Goal: Check status: Check status

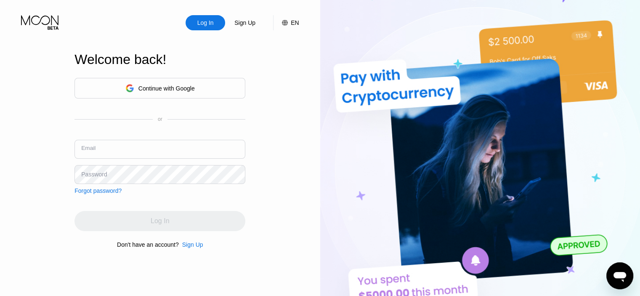
click at [140, 146] on input "text" at bounding box center [159, 149] width 171 height 19
paste input "[EMAIL_ADDRESS][DOMAIN_NAME]"
type input "[EMAIL_ADDRESS][DOMAIN_NAME]"
click at [0, 154] on div "Log In Sign Up EN Language English Save Welcome back! Continue with Google or E…" at bounding box center [160, 162] width 320 height 325
click at [102, 169] on div "Password" at bounding box center [159, 174] width 171 height 19
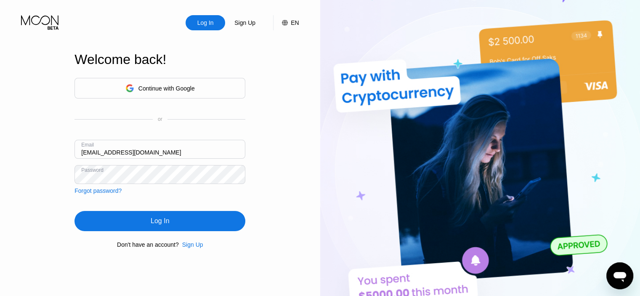
click at [120, 218] on div "Log In" at bounding box center [159, 221] width 171 height 20
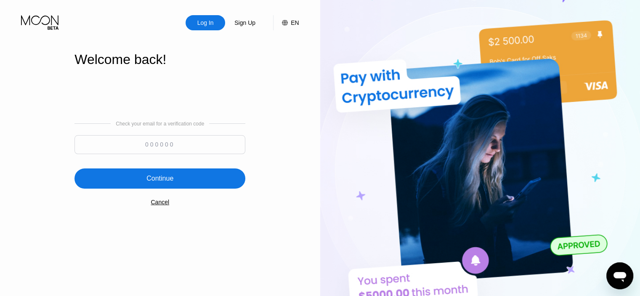
click at [176, 143] on input at bounding box center [159, 144] width 171 height 19
paste input "985029"
type input "985029"
click at [159, 178] on div "Continue" at bounding box center [159, 178] width 27 height 8
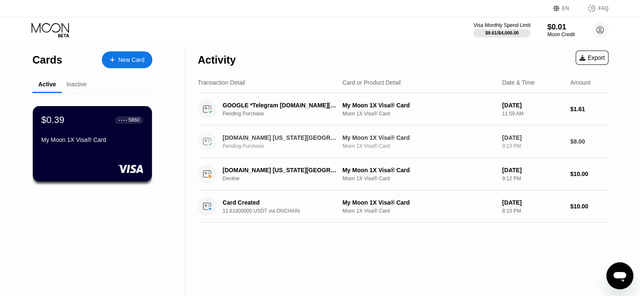
click at [241, 148] on div "Pending Purchase" at bounding box center [284, 146] width 124 height 6
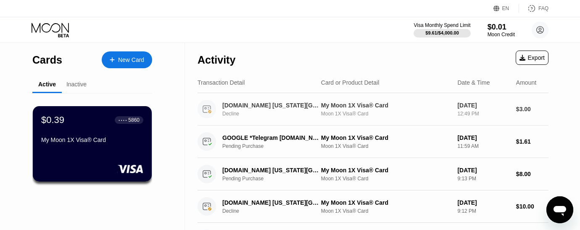
click at [274, 116] on div "Decline" at bounding box center [274, 114] width 105 height 6
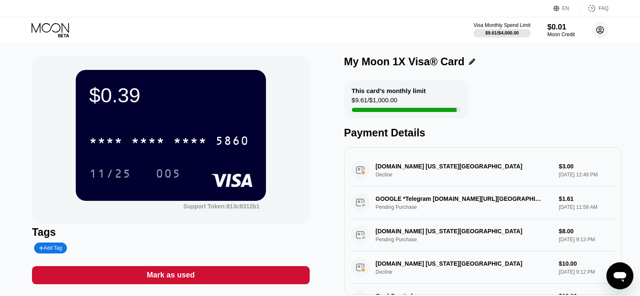
click at [600, 31] on icon at bounding box center [600, 30] width 5 height 5
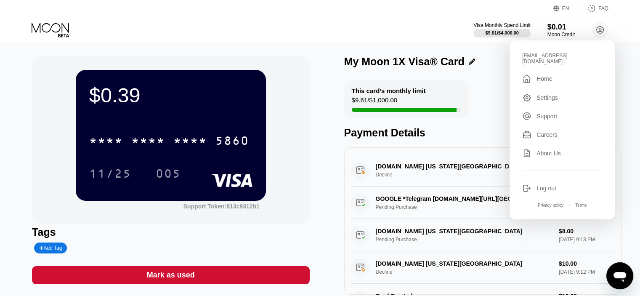
click at [557, 185] on div "Log out" at bounding box center [562, 187] width 80 height 9
